Goal: Navigation & Orientation: Find specific page/section

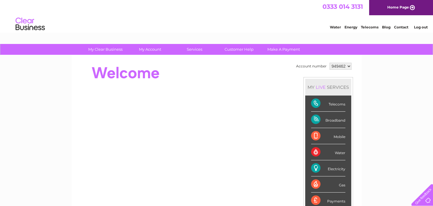
click at [316, 166] on div "Electricity" at bounding box center [328, 168] width 34 height 16
click at [347, 27] on link "Energy" at bounding box center [350, 27] width 13 height 4
click at [315, 167] on div "Electricity" at bounding box center [328, 168] width 34 height 16
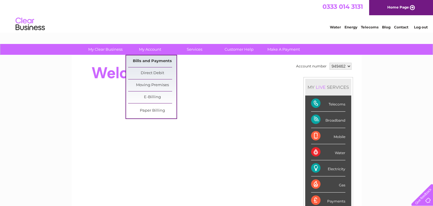
click at [147, 59] on link "Bills and Payments" at bounding box center [152, 61] width 48 height 12
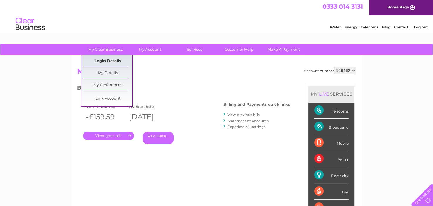
click at [112, 58] on link "Login Details" at bounding box center [108, 61] width 48 height 12
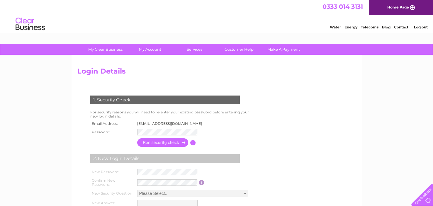
click at [153, 144] on input "button" at bounding box center [163, 142] width 52 height 8
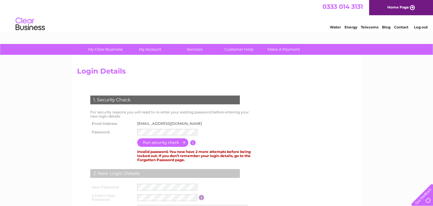
click at [165, 142] on input "button" at bounding box center [163, 142] width 52 height 8
click at [160, 140] on input "button" at bounding box center [163, 142] width 52 height 8
click at [50, 81] on div "My Clear Business Login Details My Details My Preferences Link Account My Accou…" at bounding box center [216, 198] width 433 height 308
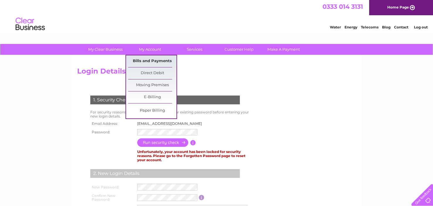
click at [153, 60] on link "Bills and Payments" at bounding box center [152, 61] width 48 height 12
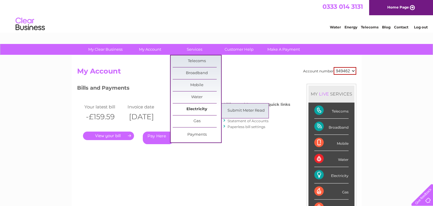
click at [198, 108] on link "Electricity" at bounding box center [197, 109] width 48 height 12
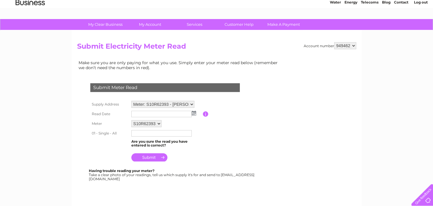
scroll to position [19, 0]
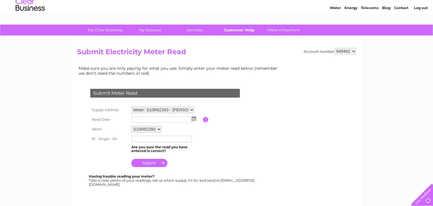
click at [240, 29] on link "Customer Help" at bounding box center [239, 30] width 48 height 11
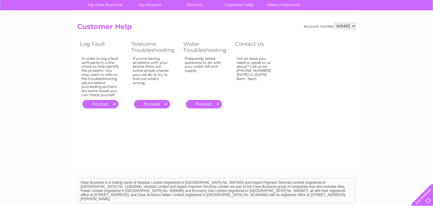
scroll to position [33, 0]
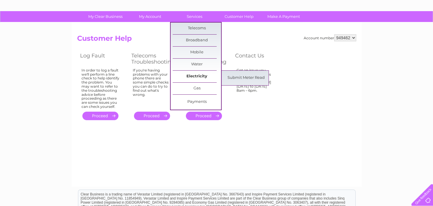
click at [202, 74] on link "Electricity" at bounding box center [197, 77] width 48 height 12
